Goal: Task Accomplishment & Management: Manage account settings

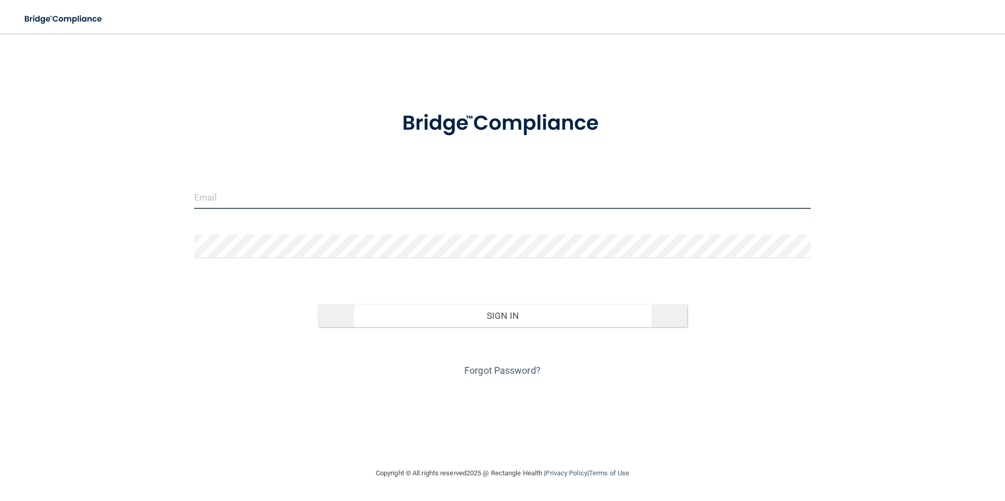
type input "[EMAIL_ADDRESS][DOMAIN_NAME]"
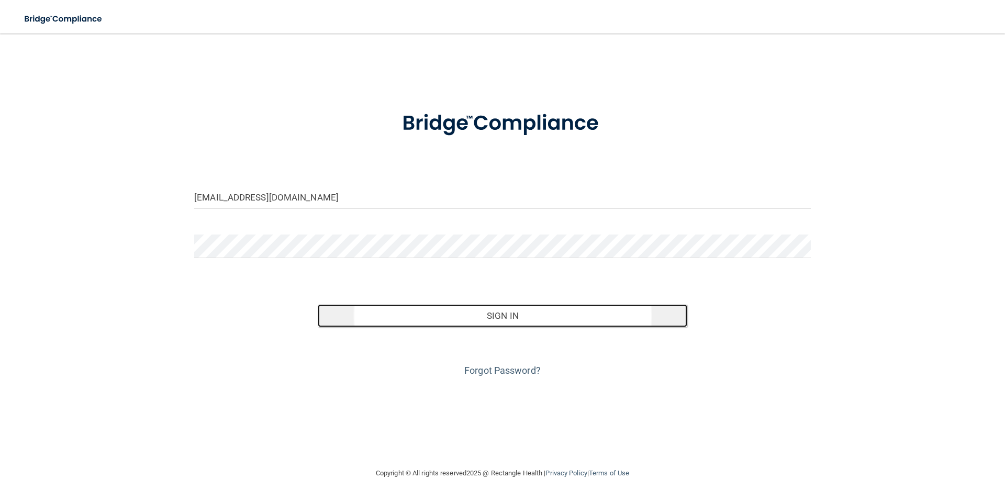
click at [476, 311] on button "Sign In" at bounding box center [503, 315] width 370 height 23
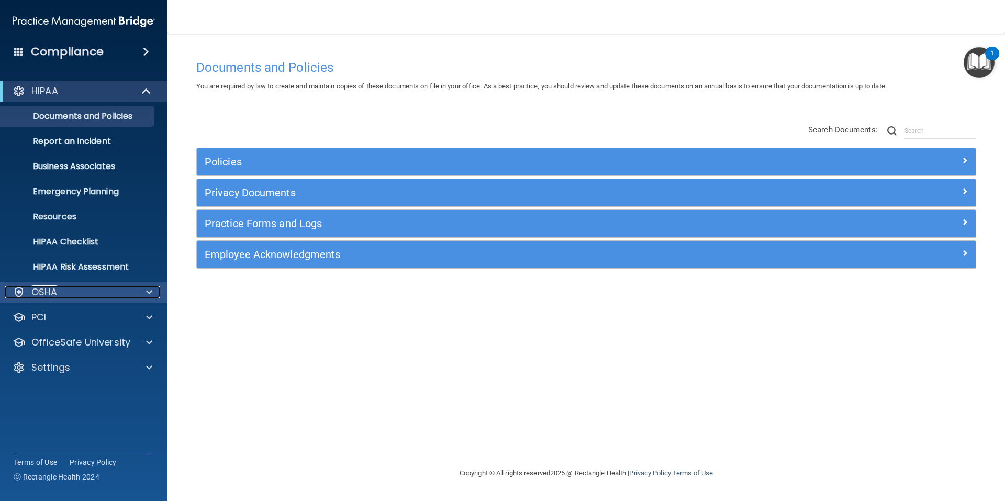
click at [151, 291] on span at bounding box center [149, 292] width 6 height 13
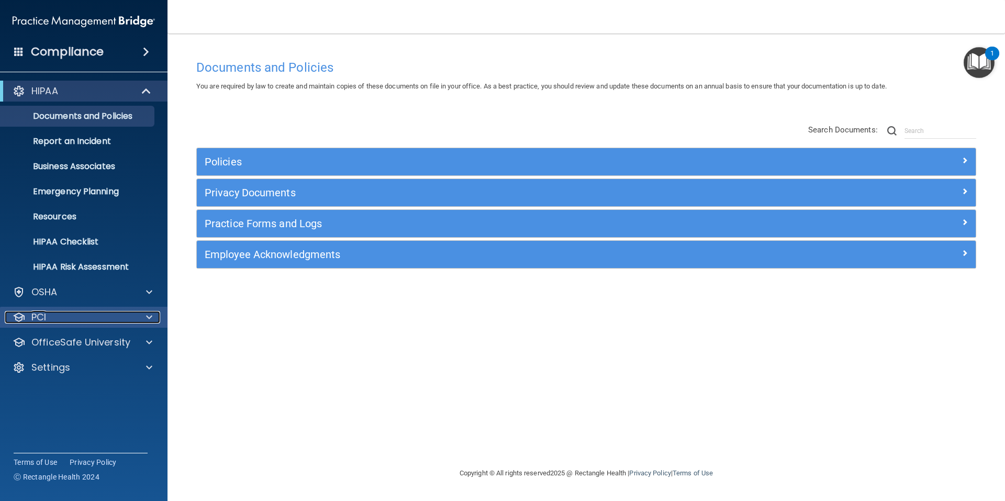
click at [149, 317] on span at bounding box center [149, 317] width 6 height 13
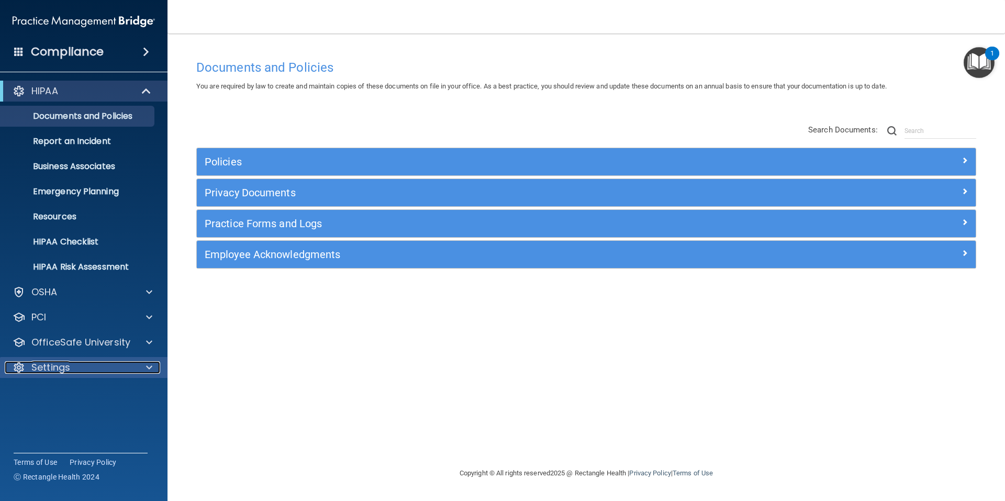
click at [149, 371] on span at bounding box center [149, 367] width 6 height 13
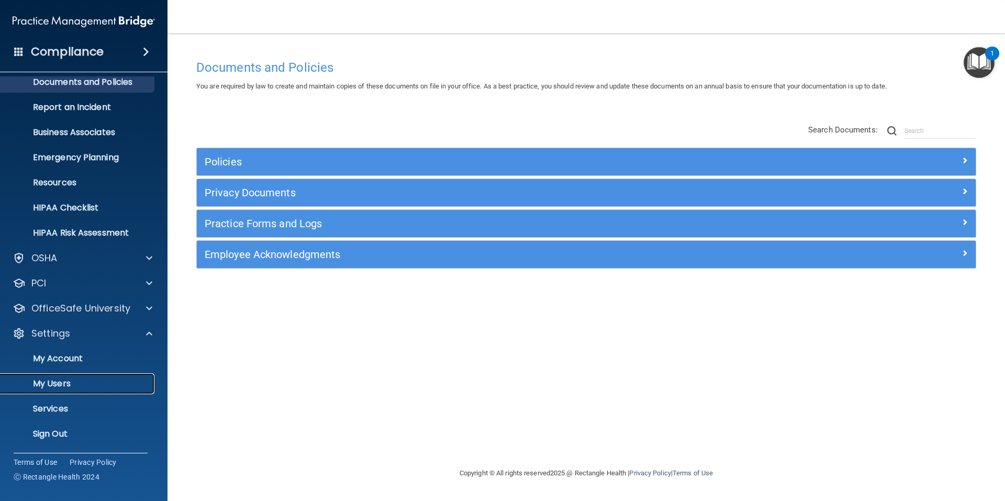
click at [71, 384] on p "My Users" at bounding box center [78, 384] width 143 height 10
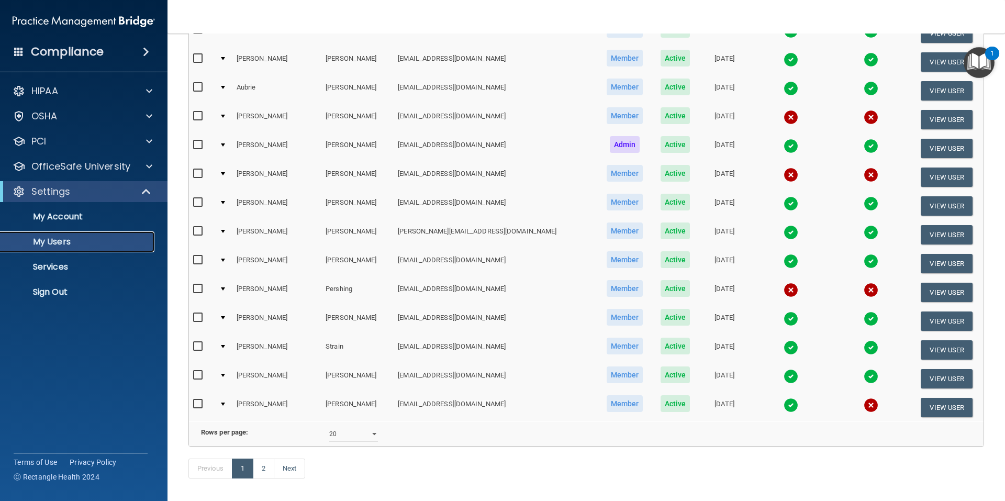
scroll to position [365, 0]
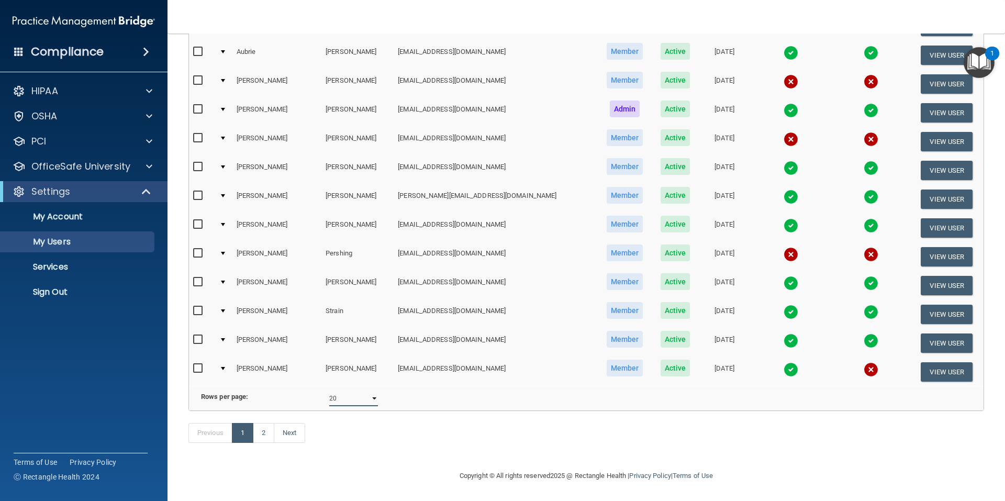
click at [374, 392] on select "10 20 30 40 all" at bounding box center [353, 399] width 49 height 16
select select "23"
click at [329, 391] on select "10 20 30 40 all" at bounding box center [353, 399] width 49 height 16
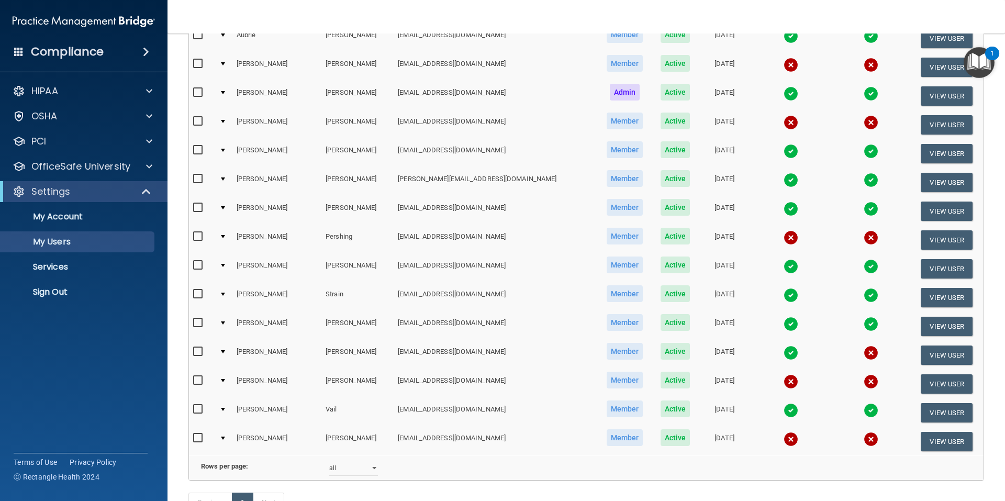
scroll to position [452, 0]
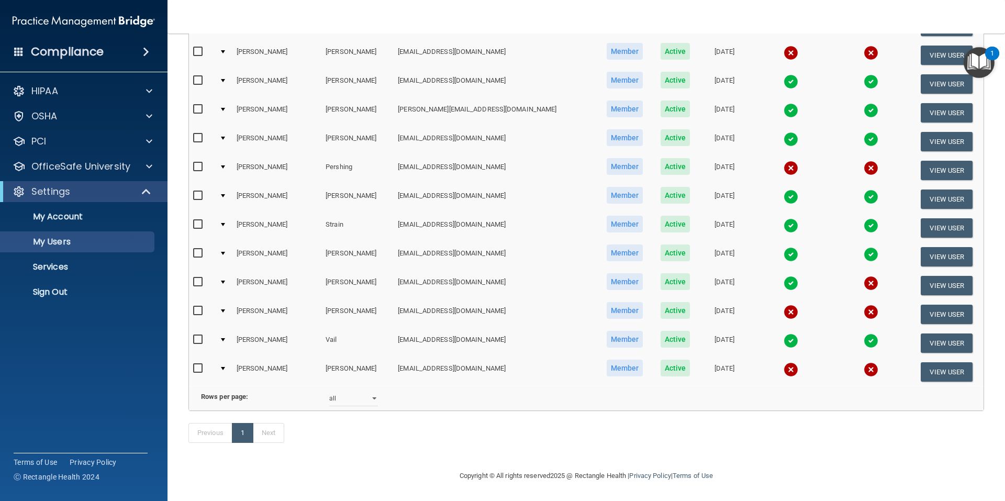
click at [196, 307] on input "checkbox" at bounding box center [199, 311] width 12 height 8
checkbox input "true"
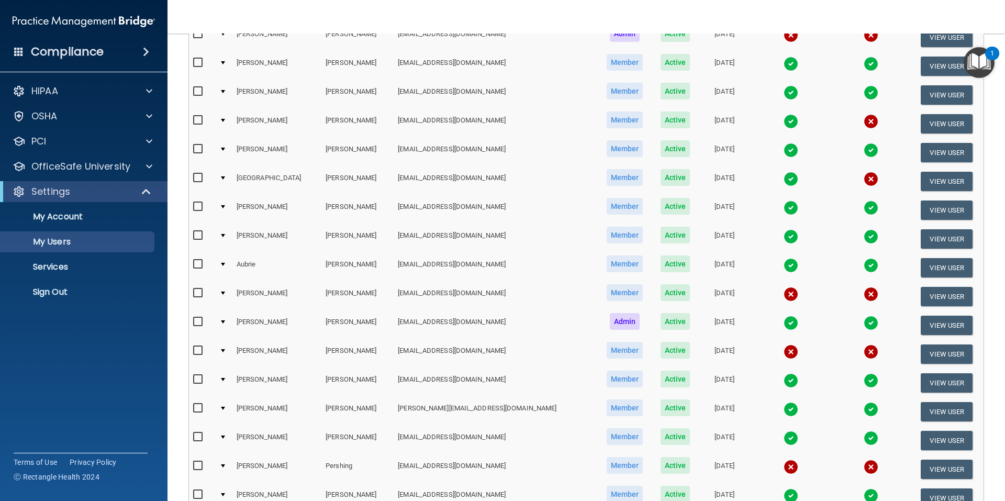
scroll to position [0, 0]
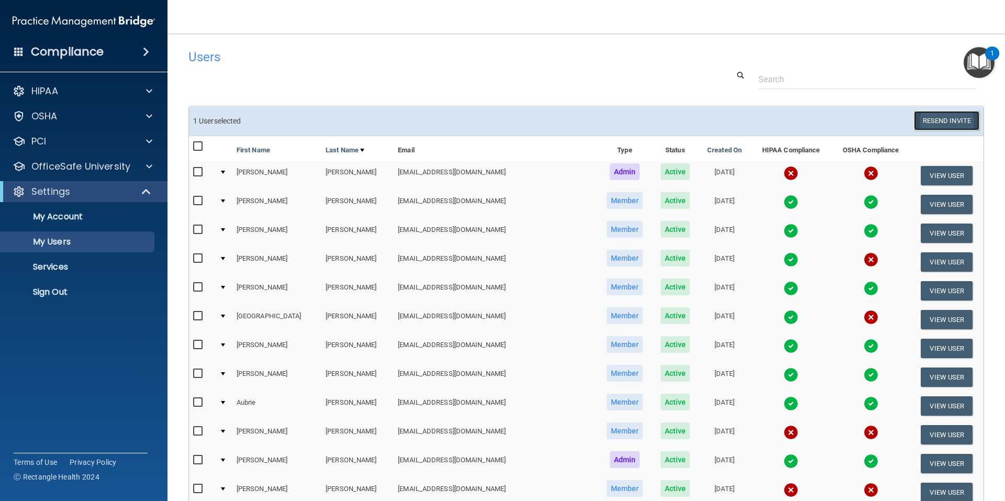
click at [939, 113] on button "Resend Invite" at bounding box center [946, 120] width 65 height 19
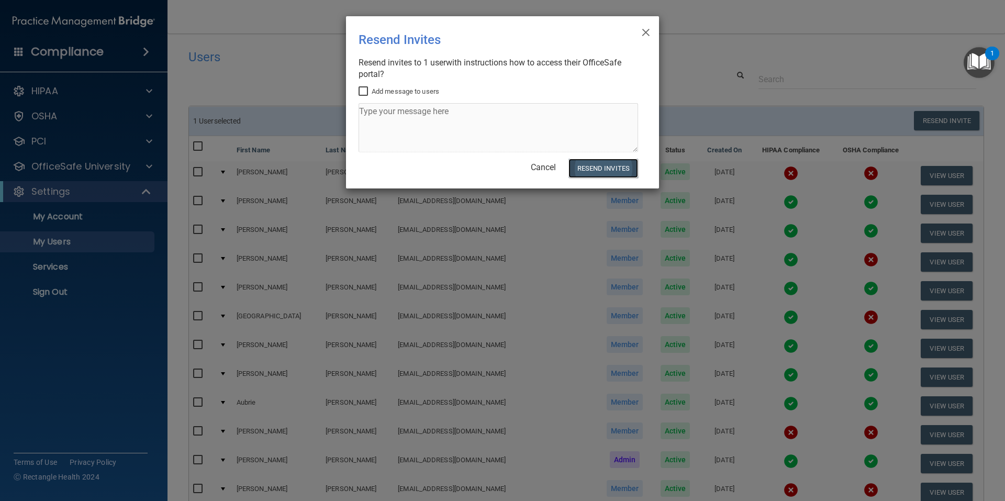
click at [583, 164] on button "Resend Invites" at bounding box center [604, 168] width 70 height 19
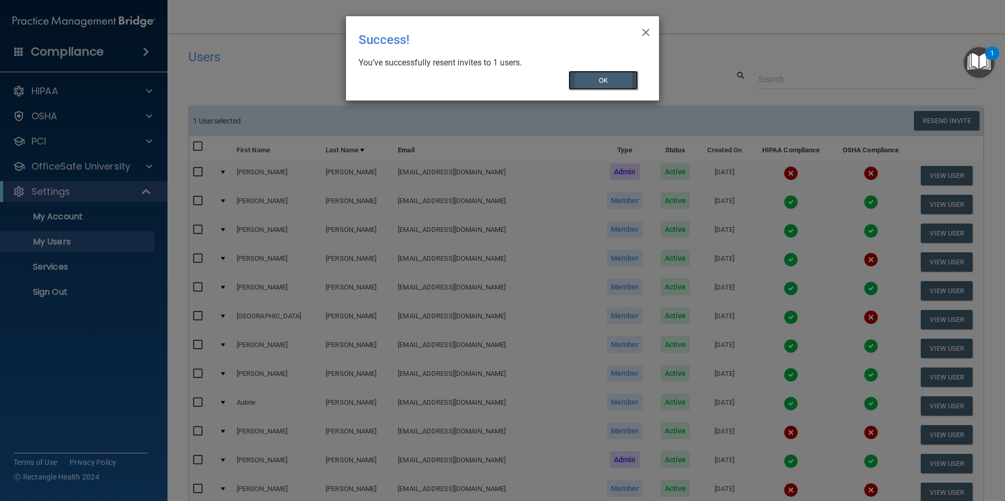
click at [601, 81] on button "OK" at bounding box center [604, 80] width 70 height 19
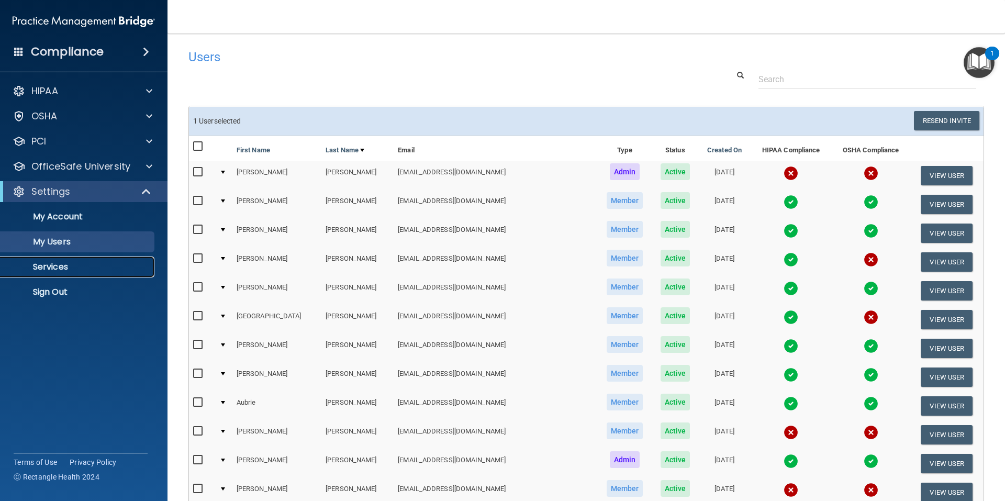
click at [57, 268] on p "Services" at bounding box center [78, 267] width 143 height 10
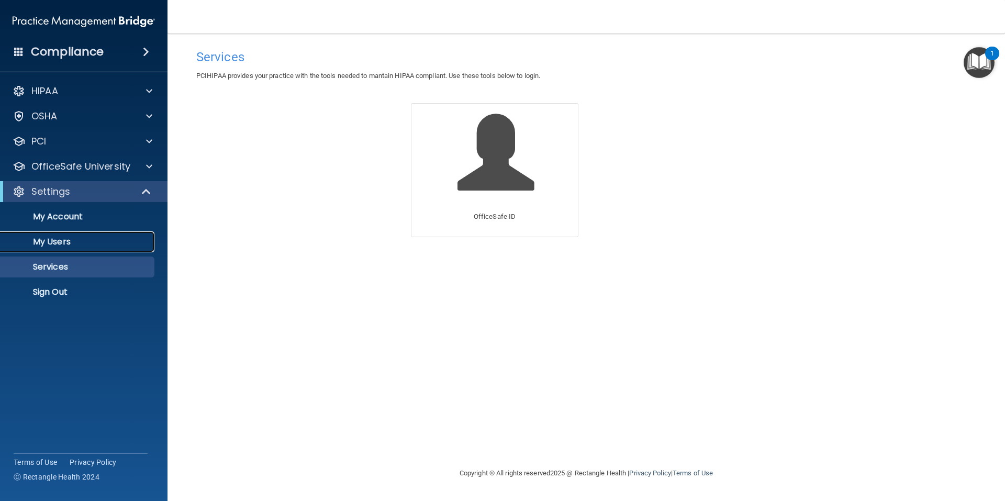
click at [58, 245] on p "My Users" at bounding box center [78, 242] width 143 height 10
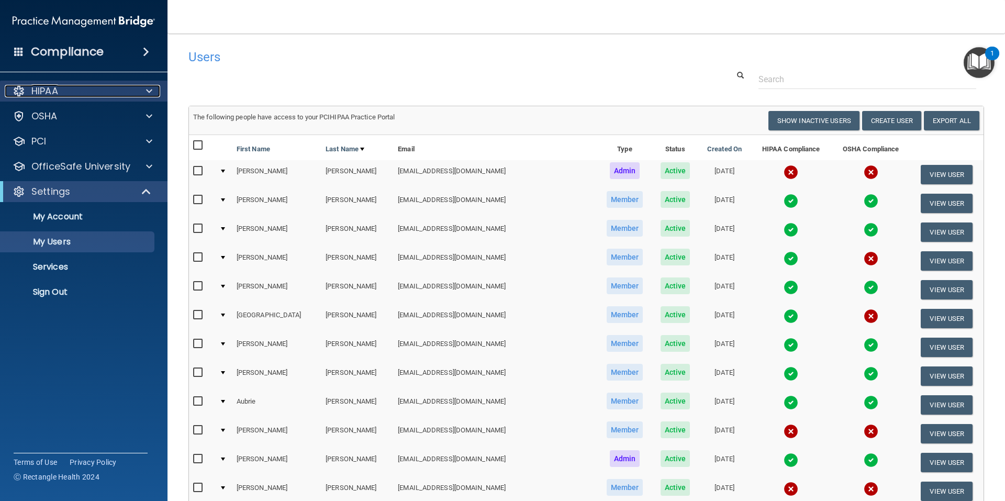
click at [148, 89] on span at bounding box center [149, 91] width 6 height 13
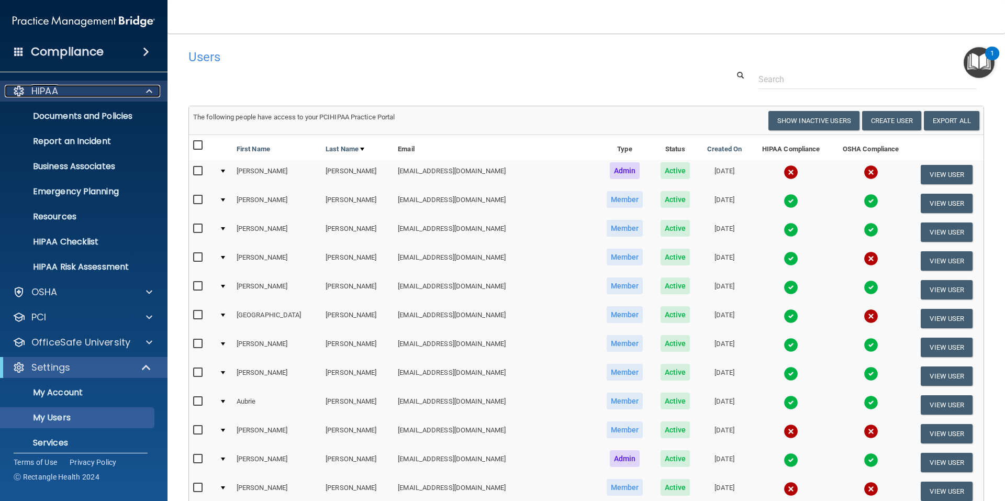
click at [148, 89] on span at bounding box center [149, 91] width 6 height 13
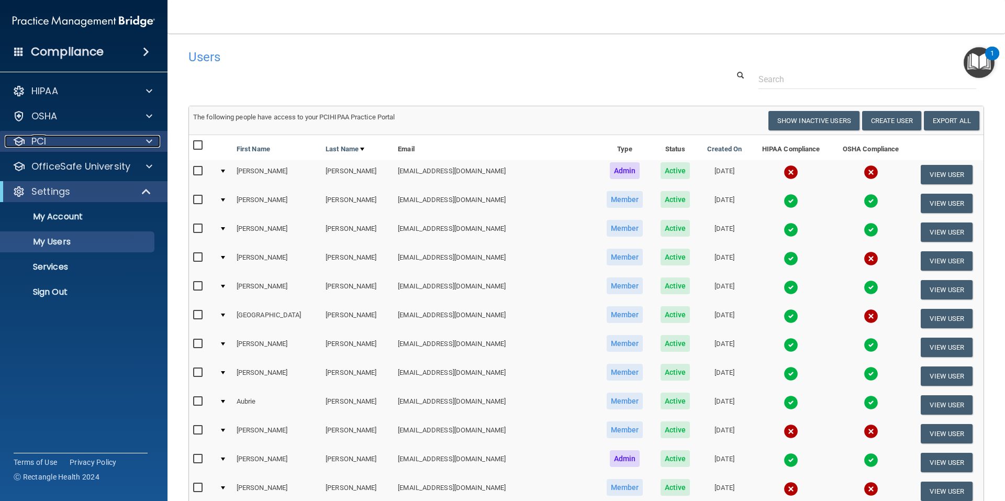
click at [154, 140] on div at bounding box center [148, 141] width 26 height 13
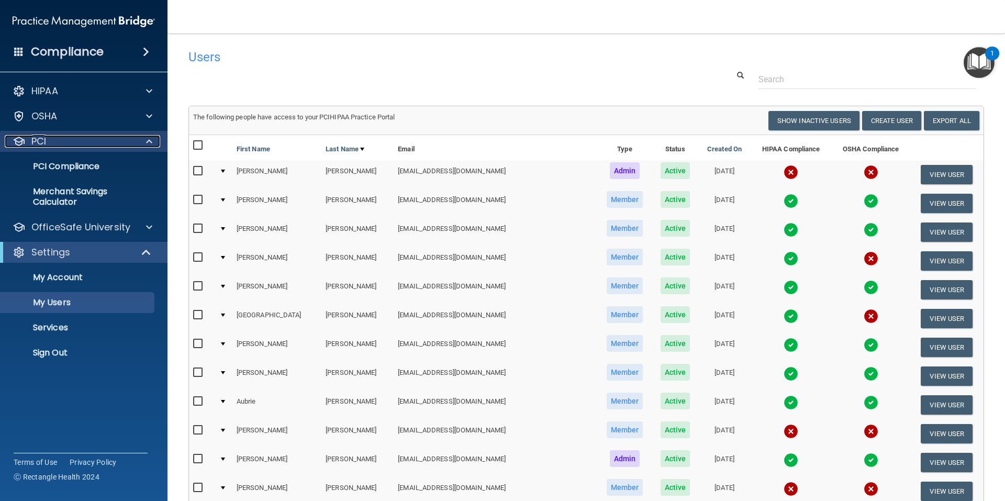
click at [154, 140] on div at bounding box center [148, 141] width 26 height 13
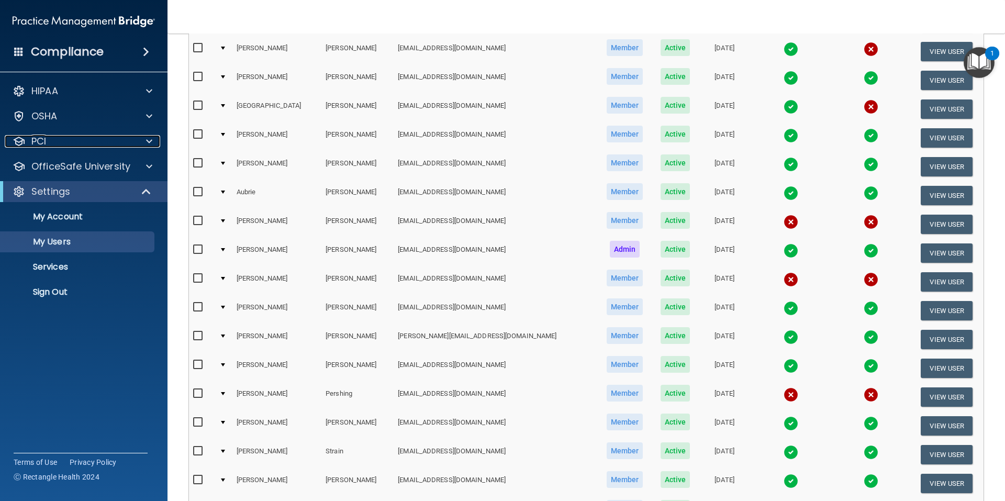
scroll to position [365, 0]
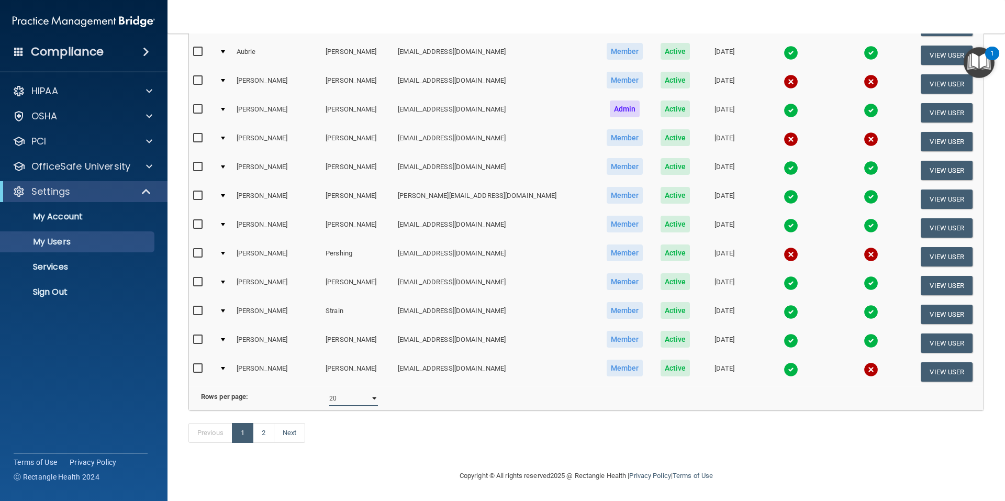
click at [373, 394] on select "10 20 30 40 all" at bounding box center [353, 399] width 49 height 16
select select "23"
click at [329, 391] on select "10 20 30 40 all" at bounding box center [353, 399] width 49 height 16
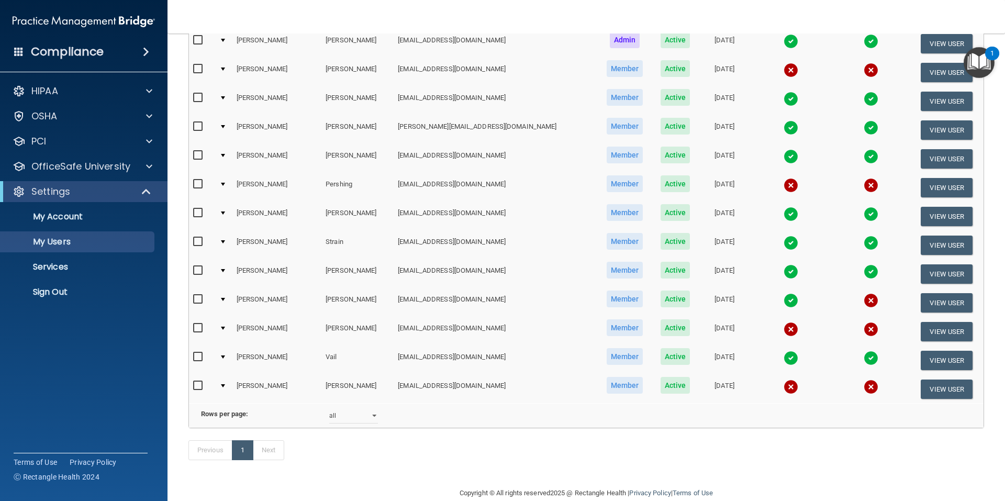
scroll to position [452, 0]
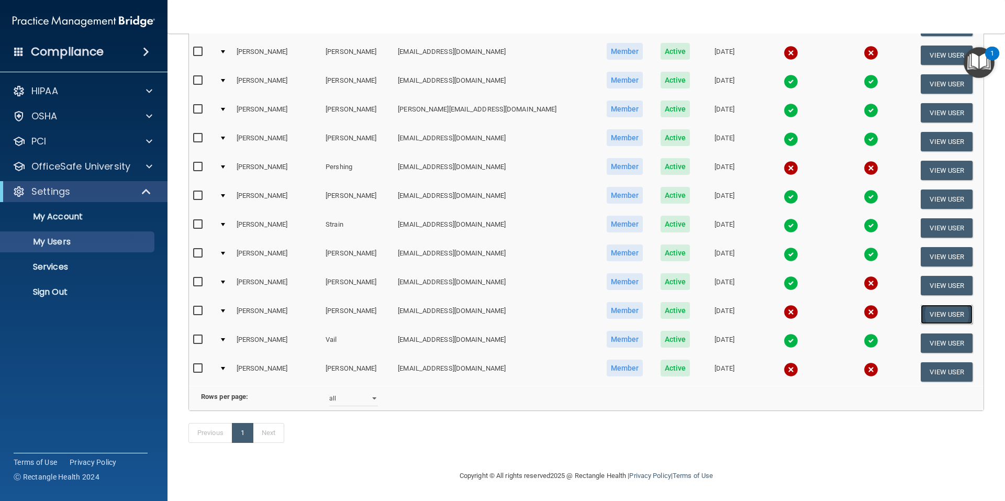
click at [930, 305] on button "View User" at bounding box center [947, 314] width 52 height 19
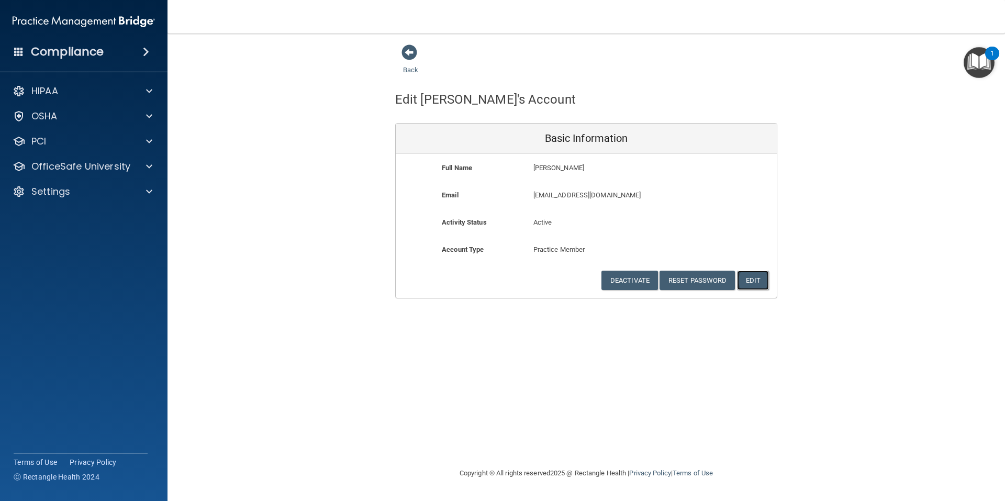
click at [751, 278] on button "Edit" at bounding box center [753, 280] width 32 height 19
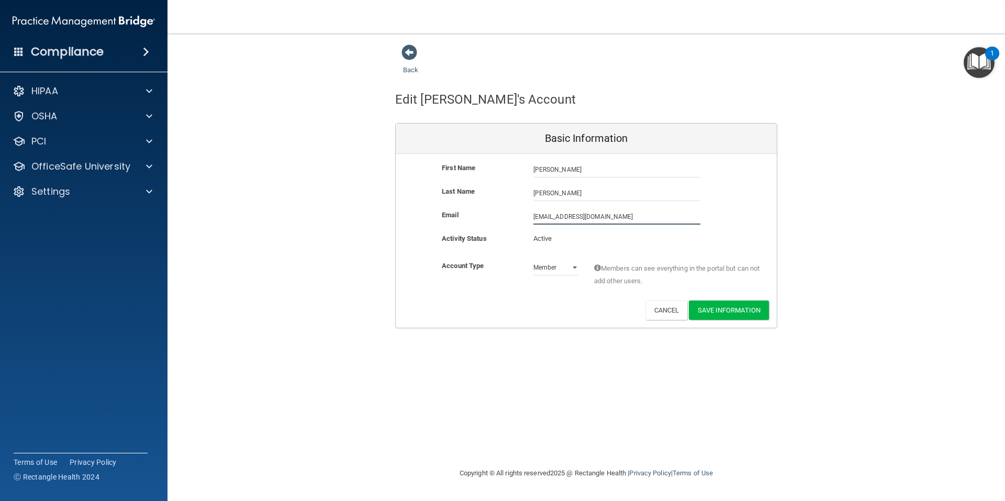
click at [537, 218] on input "[EMAIL_ADDRESS][DOMAIN_NAME]" at bounding box center [617, 217] width 167 height 16
click at [334, 179] on div "Back Edit [PERSON_NAME]'s Account Basic Information First Name [PERSON_NAME] [P…" at bounding box center [586, 186] width 796 height 284
click at [406, 54] on span at bounding box center [410, 53] width 16 height 16
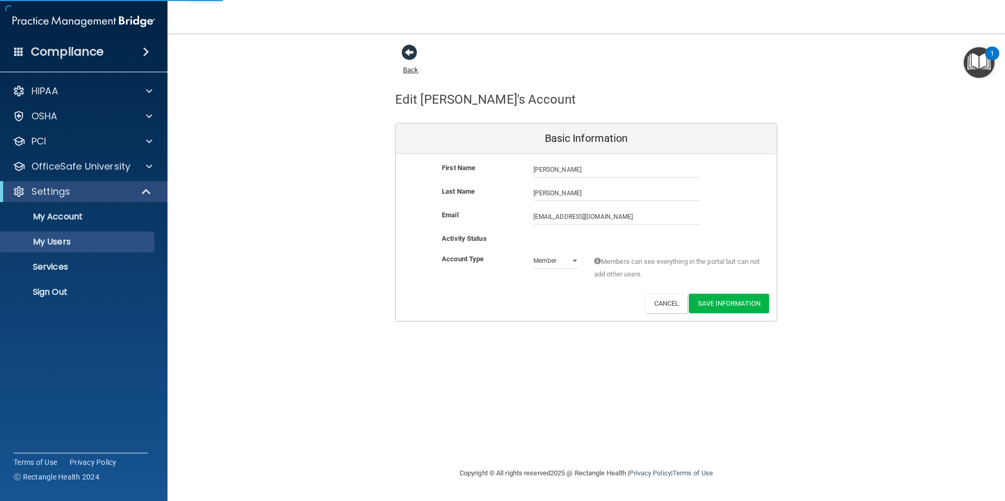
click at [406, 54] on span at bounding box center [410, 53] width 16 height 16
click at [49, 243] on p "My Users" at bounding box center [78, 242] width 143 height 10
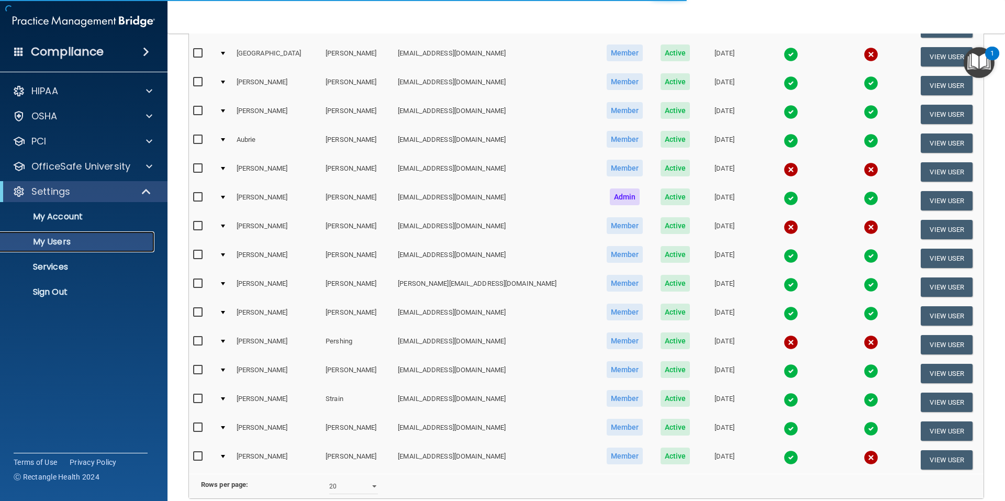
scroll to position [365, 0]
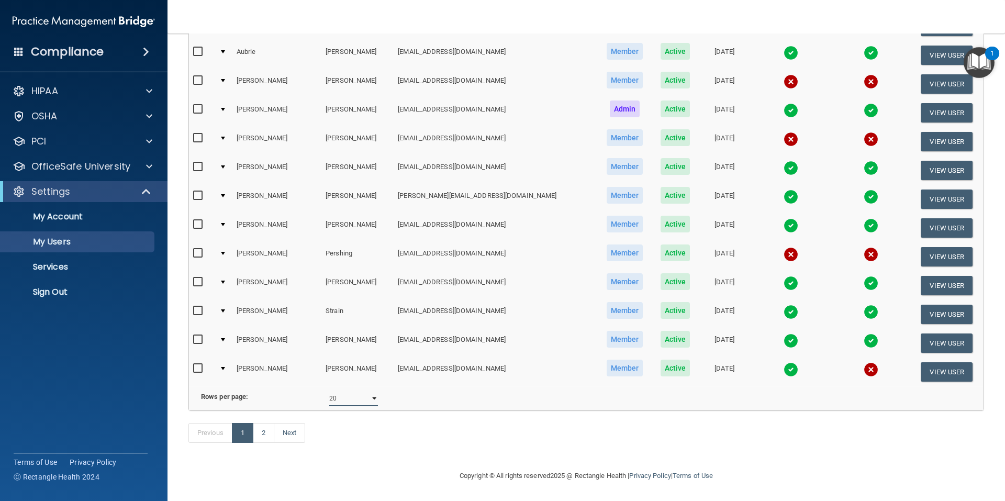
click at [369, 392] on select "10 20 30 40 all" at bounding box center [353, 399] width 49 height 16
select select "23"
click at [329, 391] on select "10 20 30 40 all" at bounding box center [353, 399] width 49 height 16
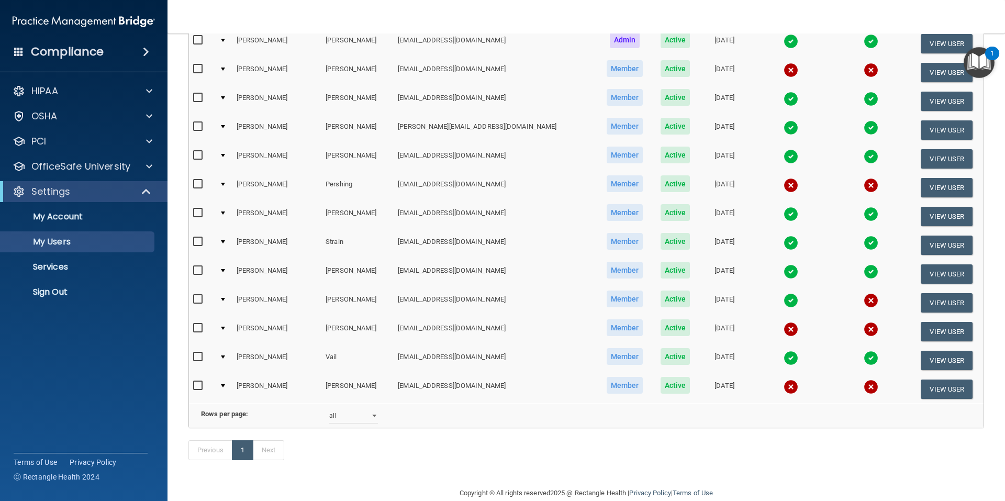
scroll to position [452, 0]
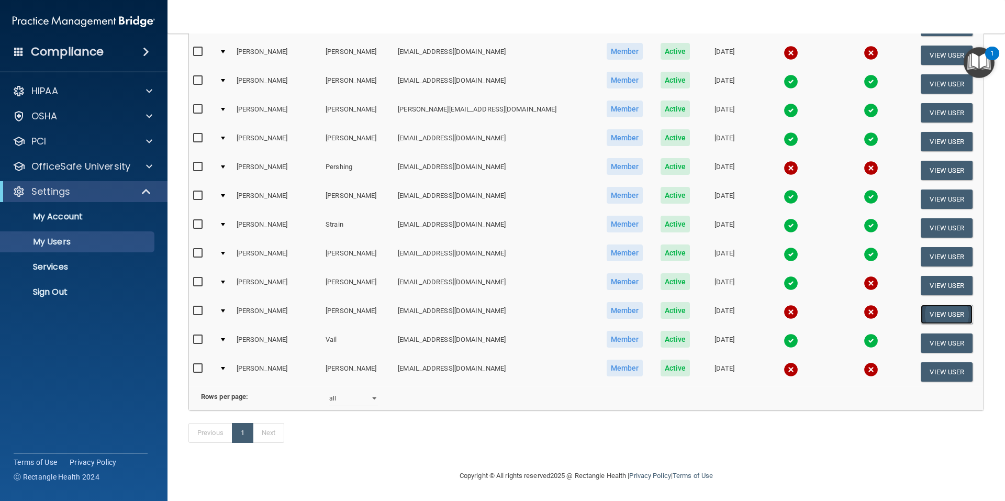
click at [935, 305] on button "View User" at bounding box center [947, 314] width 52 height 19
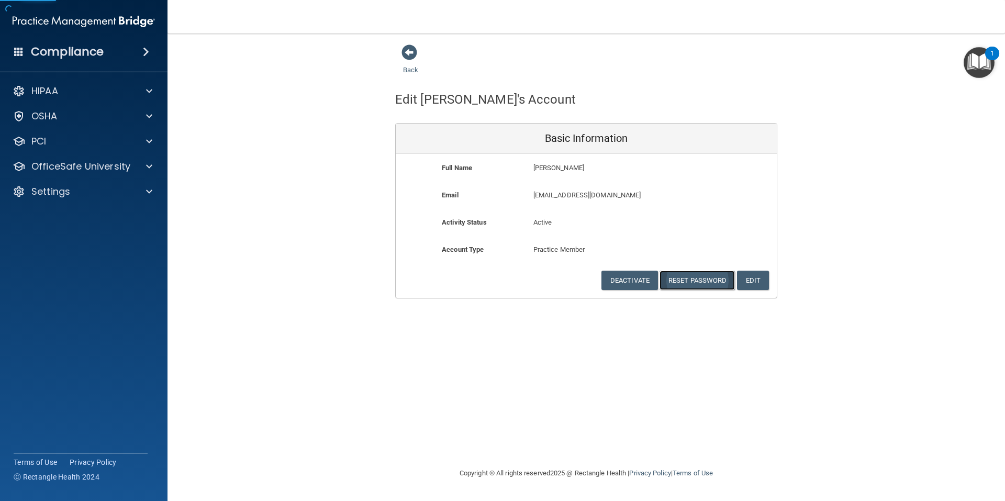
click at [692, 278] on button "Reset Password" at bounding box center [697, 280] width 75 height 19
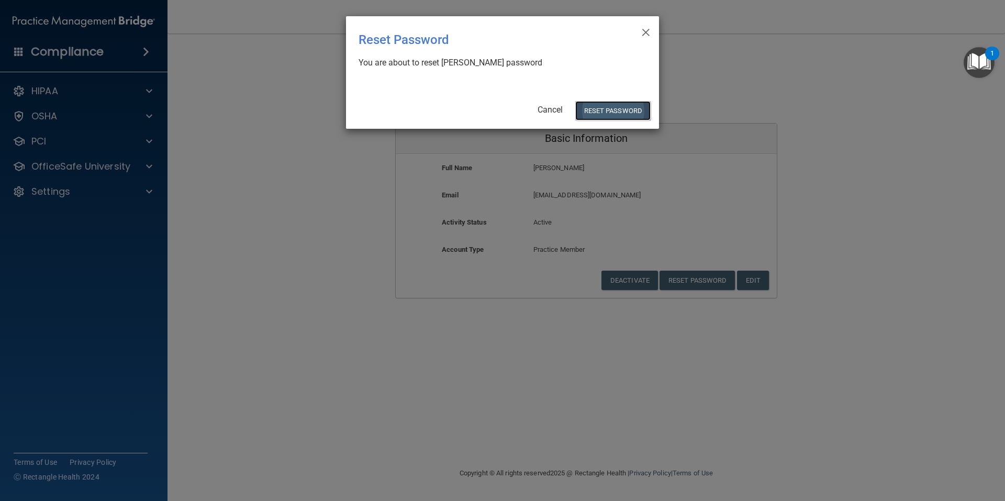
click at [600, 110] on button "Reset Password" at bounding box center [612, 110] width 75 height 19
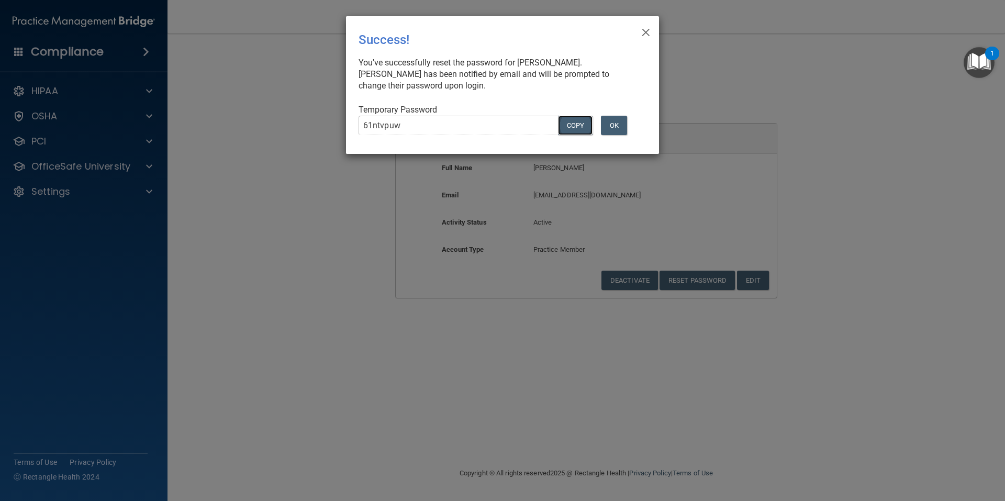
click at [580, 116] on button "COPY" at bounding box center [575, 125] width 35 height 19
click at [614, 117] on button "OK" at bounding box center [614, 125] width 26 height 19
